Goal: Information Seeking & Learning: Find specific fact

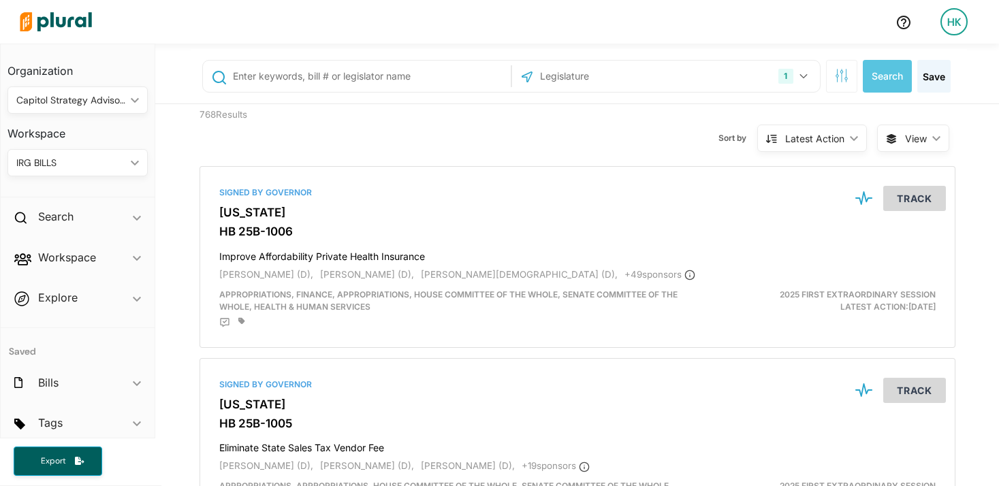
click at [55, 112] on div "Capitol Strategy Advisors ic_keyboard_arrow_down" at bounding box center [77, 99] width 140 height 27
click at [797, 69] on button "1" at bounding box center [794, 76] width 43 height 26
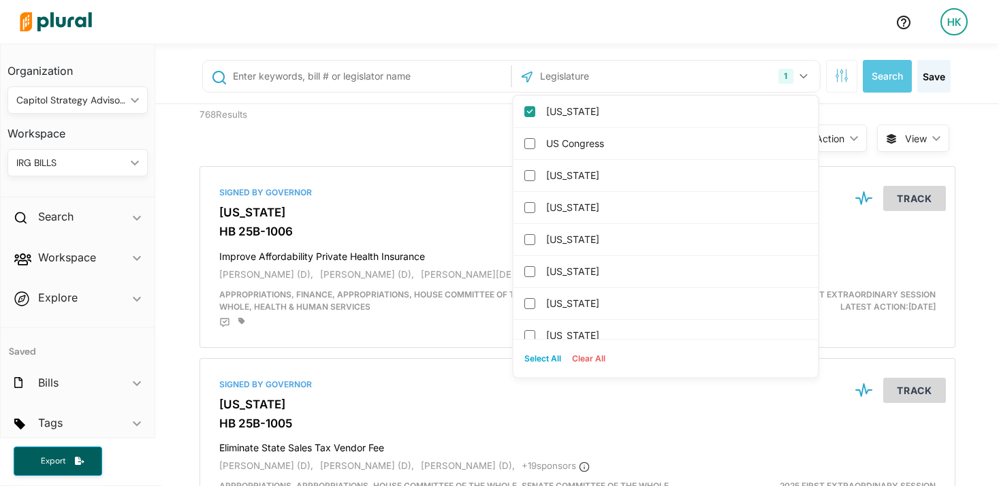
click at [577, 72] on input "text" at bounding box center [612, 76] width 146 height 26
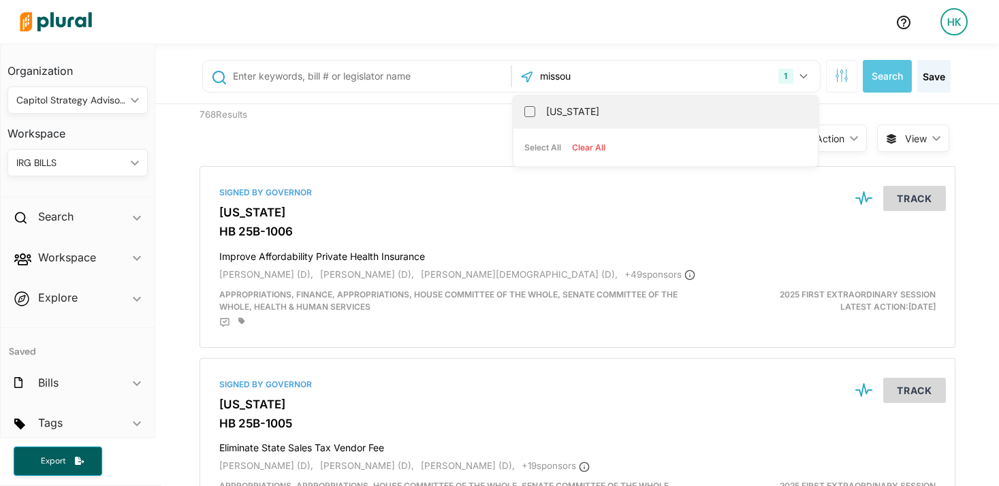
type input "missou"
click at [546, 103] on label "Missouri" at bounding box center [675, 111] width 258 height 20
click at [535, 106] on input "Missouri" at bounding box center [529, 111] width 11 height 11
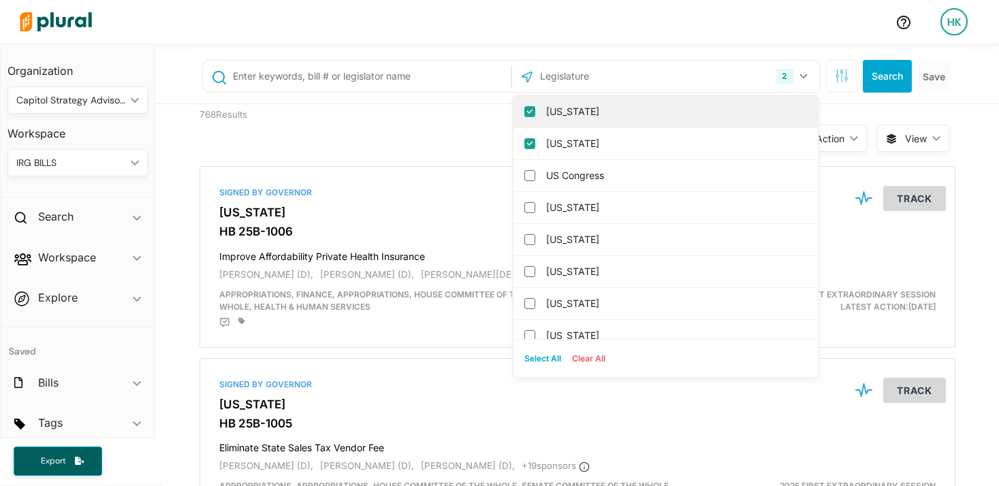
click at [524, 114] on input "Colorado" at bounding box center [529, 111] width 11 height 11
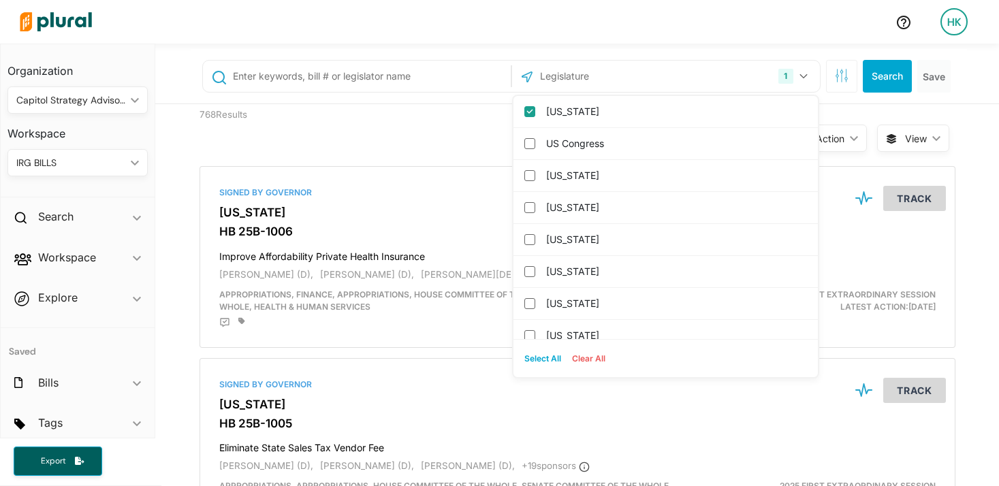
click at [455, 118] on div "Sort by Latest Action ic_keyboard_arrow_down Relevance Latest Action Latest Act…" at bounding box center [650, 130] width 453 height 52
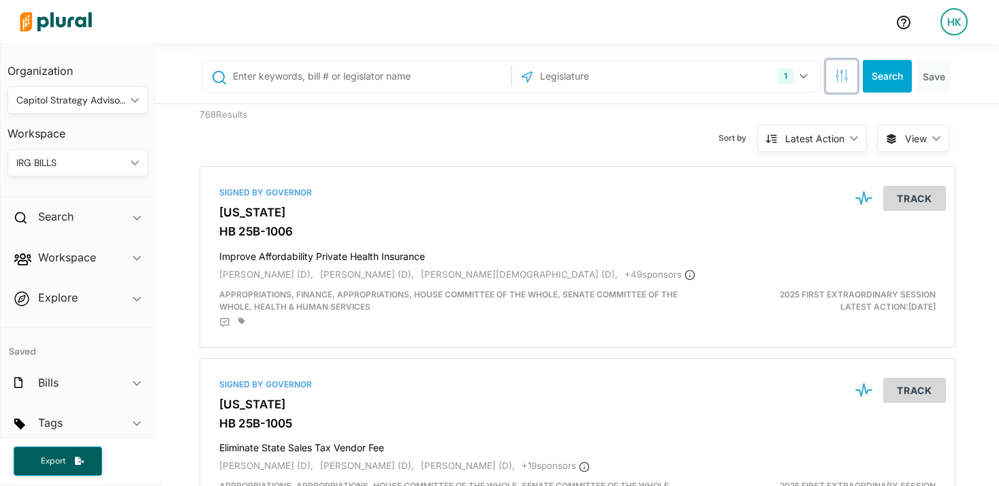
click at [846, 69] on button "button" at bounding box center [841, 76] width 31 height 33
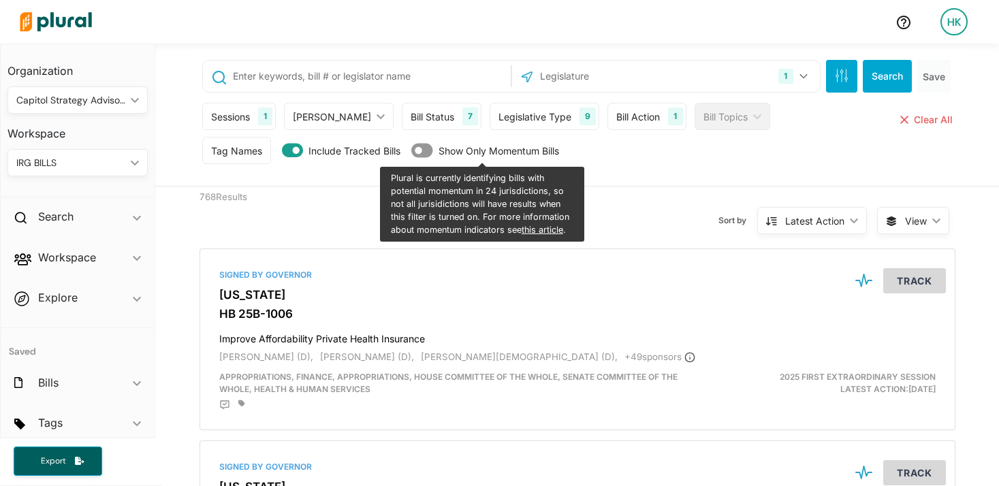
click at [247, 116] on div "Sessions 1" at bounding box center [239, 116] width 74 height 27
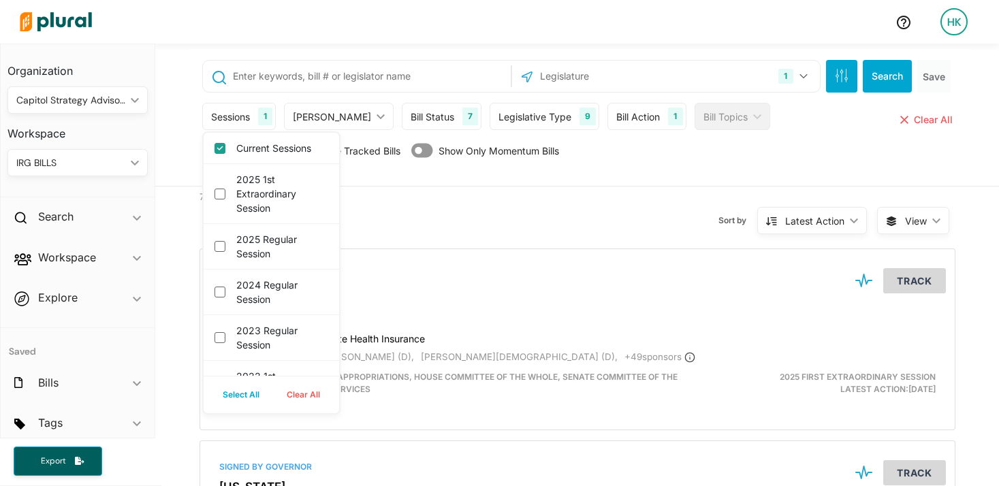
click at [459, 217] on div "Sort by Latest Action ic_keyboard_arrow_down Relevance Latest Action Latest Act…" at bounding box center [650, 213] width 453 height 52
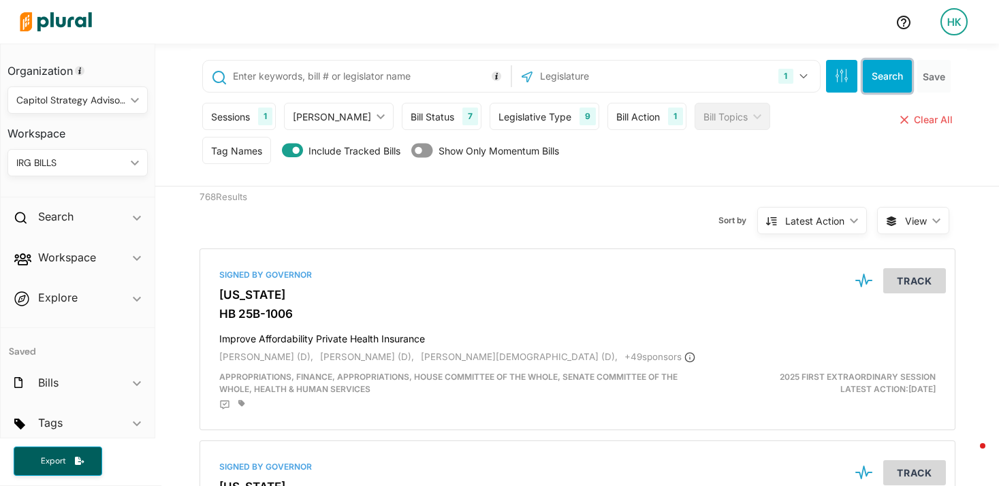
click at [879, 75] on button "Search" at bounding box center [887, 76] width 49 height 33
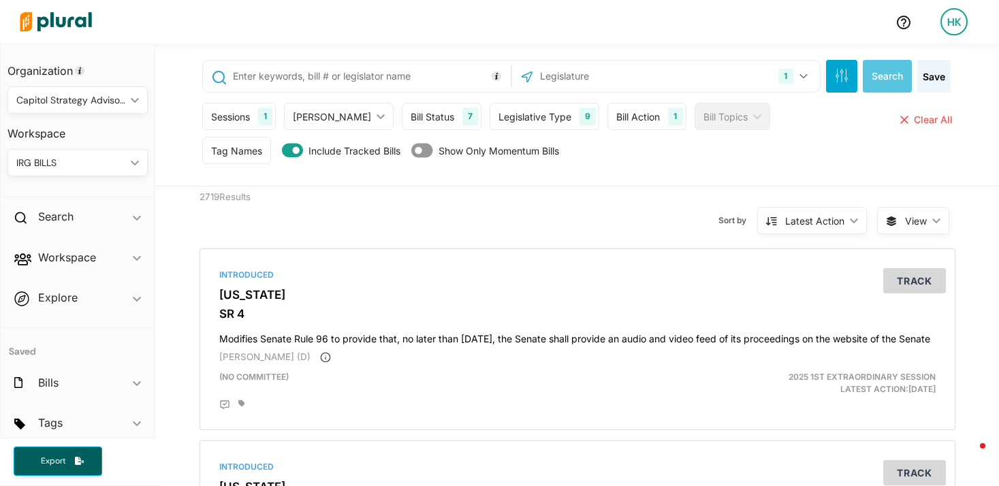
click at [258, 123] on div "1" at bounding box center [265, 117] width 14 height 18
click at [631, 161] on div "Tag Names Tag Names close Any of Selected ic_keyboard_arrow_down Any of Selecte…" at bounding box center [578, 154] width 753 height 34
click at [342, 77] on input "text" at bounding box center [370, 76] width 276 height 26
type input "hjr1"
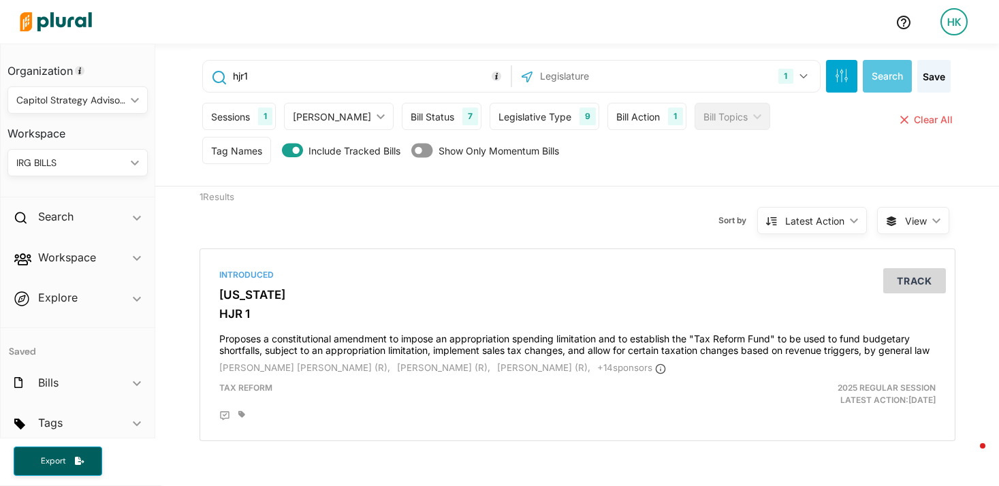
click at [242, 121] on div "Sessions" at bounding box center [230, 117] width 39 height 14
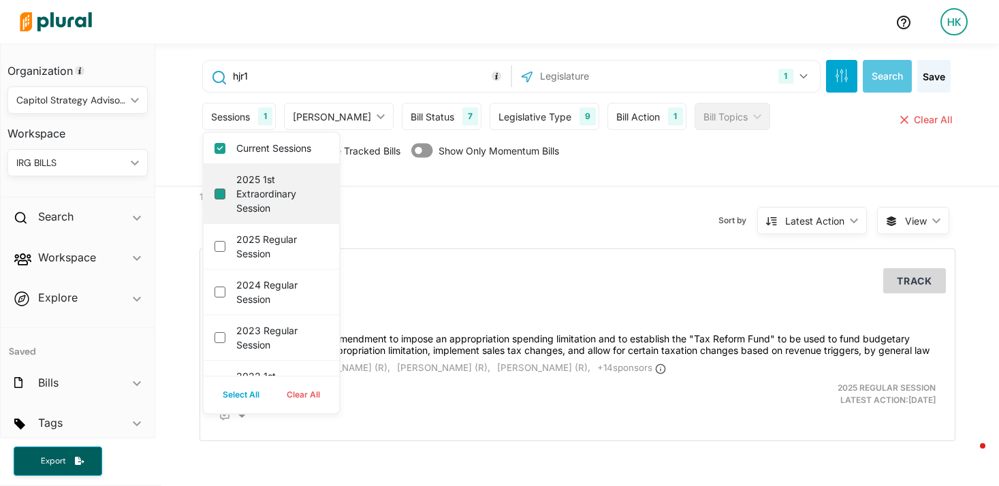
click at [215, 194] on session "2025 1st Extraordinary Session" at bounding box center [220, 194] width 11 height 11
checkbox session "true"
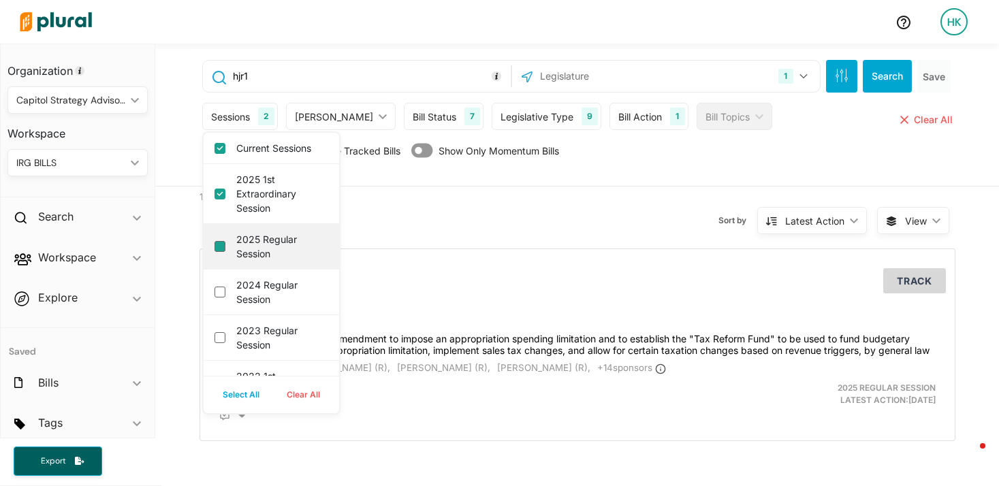
click at [215, 243] on session "2025 Regular Session" at bounding box center [220, 246] width 11 height 11
checkbox session "true"
click at [652, 211] on div "Sort by Latest Action ic_keyboard_arrow_down Relevance Latest Action Latest Act…" at bounding box center [650, 213] width 453 height 52
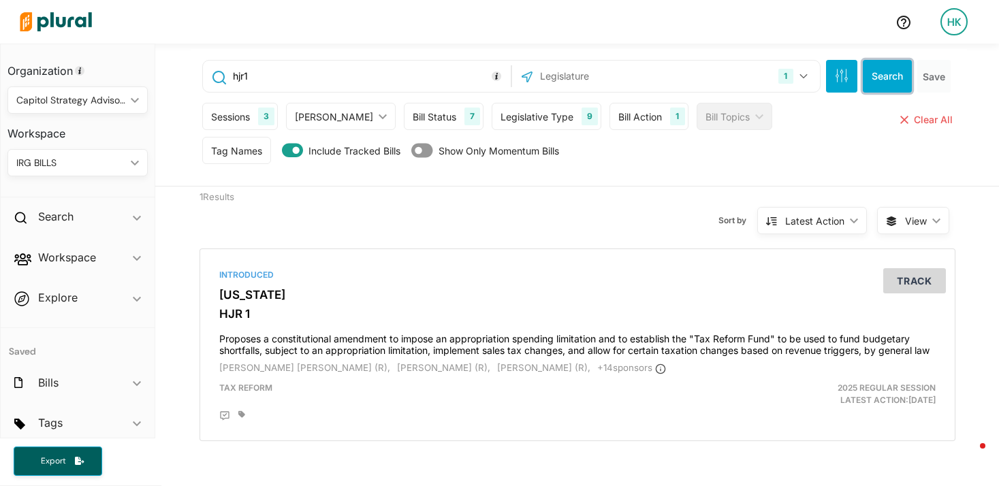
click at [887, 69] on button "Search" at bounding box center [887, 76] width 49 height 33
